Goal: Navigation & Orientation: Find specific page/section

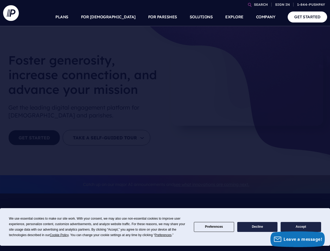
click at [165, 125] on section at bounding box center [165, 125] width 330 height 251
click at [60, 235] on span "Cookie Policy" at bounding box center [59, 235] width 19 height 4
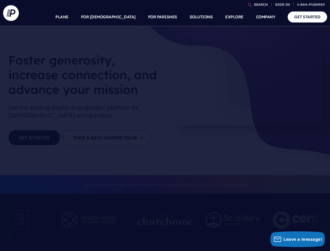
click at [164, 235] on div at bounding box center [165, 221] width 56 height 29
click at [214, 227] on img at bounding box center [233, 220] width 54 height 16
click at [257, 227] on img at bounding box center [233, 220] width 54 height 16
click at [301, 227] on img at bounding box center [304, 219] width 62 height 29
click at [261, 4] on link "SEARCH" at bounding box center [261, 4] width 18 height 9
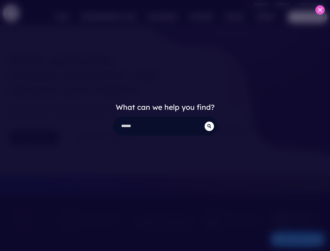
click at [282, 4] on div "What can we help you find?" at bounding box center [165, 125] width 330 height 251
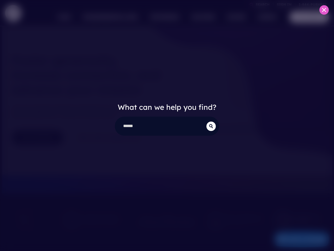
click at [121, 17] on div "What can we help you find?" at bounding box center [167, 125] width 334 height 251
click at [163, 17] on div "What can we help you find?" at bounding box center [167, 125] width 334 height 251
